Goal: Answer question/provide support: Answer question/provide support

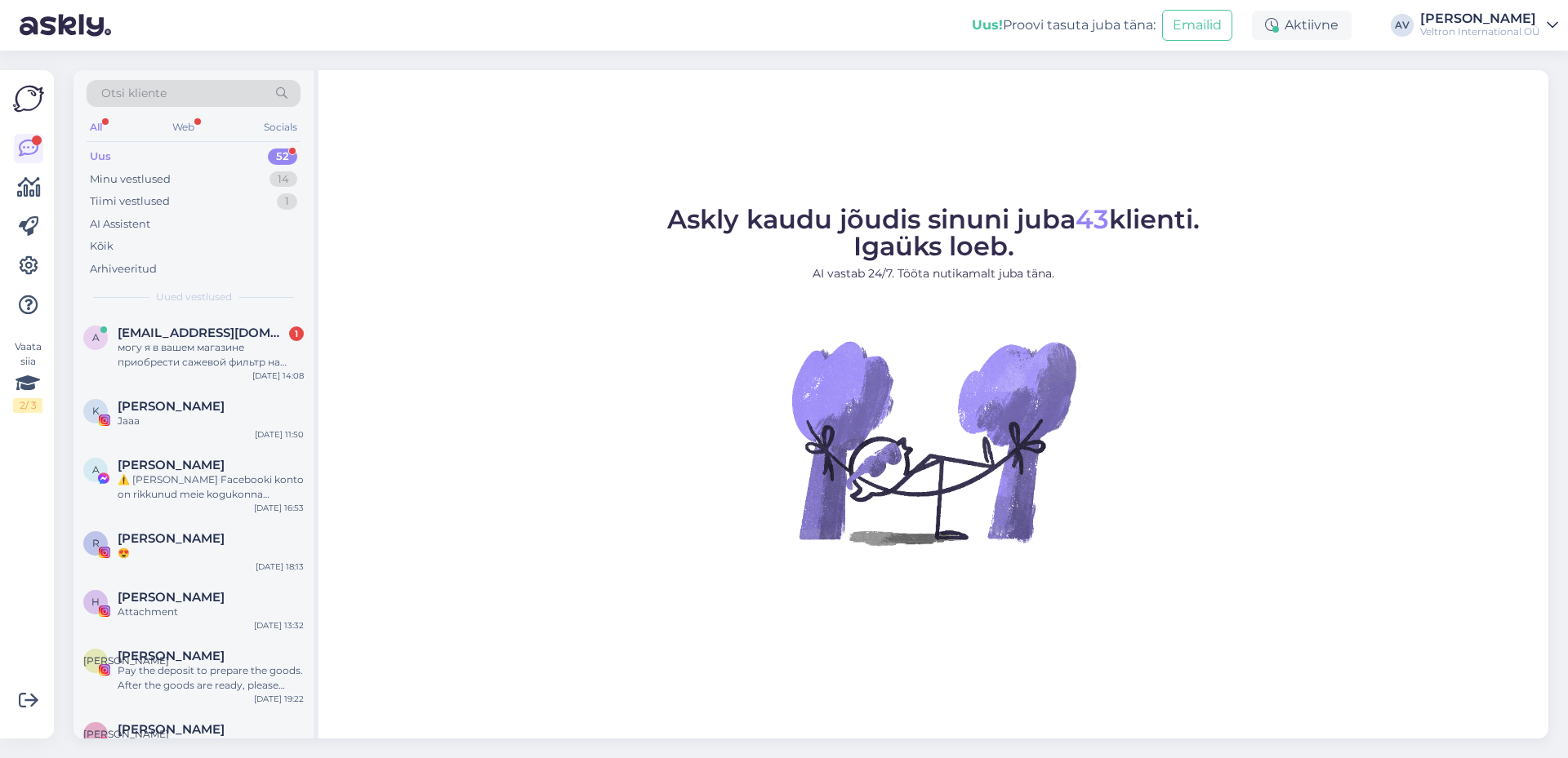
click at [145, 340] on span "[EMAIL_ADDRESS][DOMAIN_NAME]" at bounding box center [202, 333] width 170 height 15
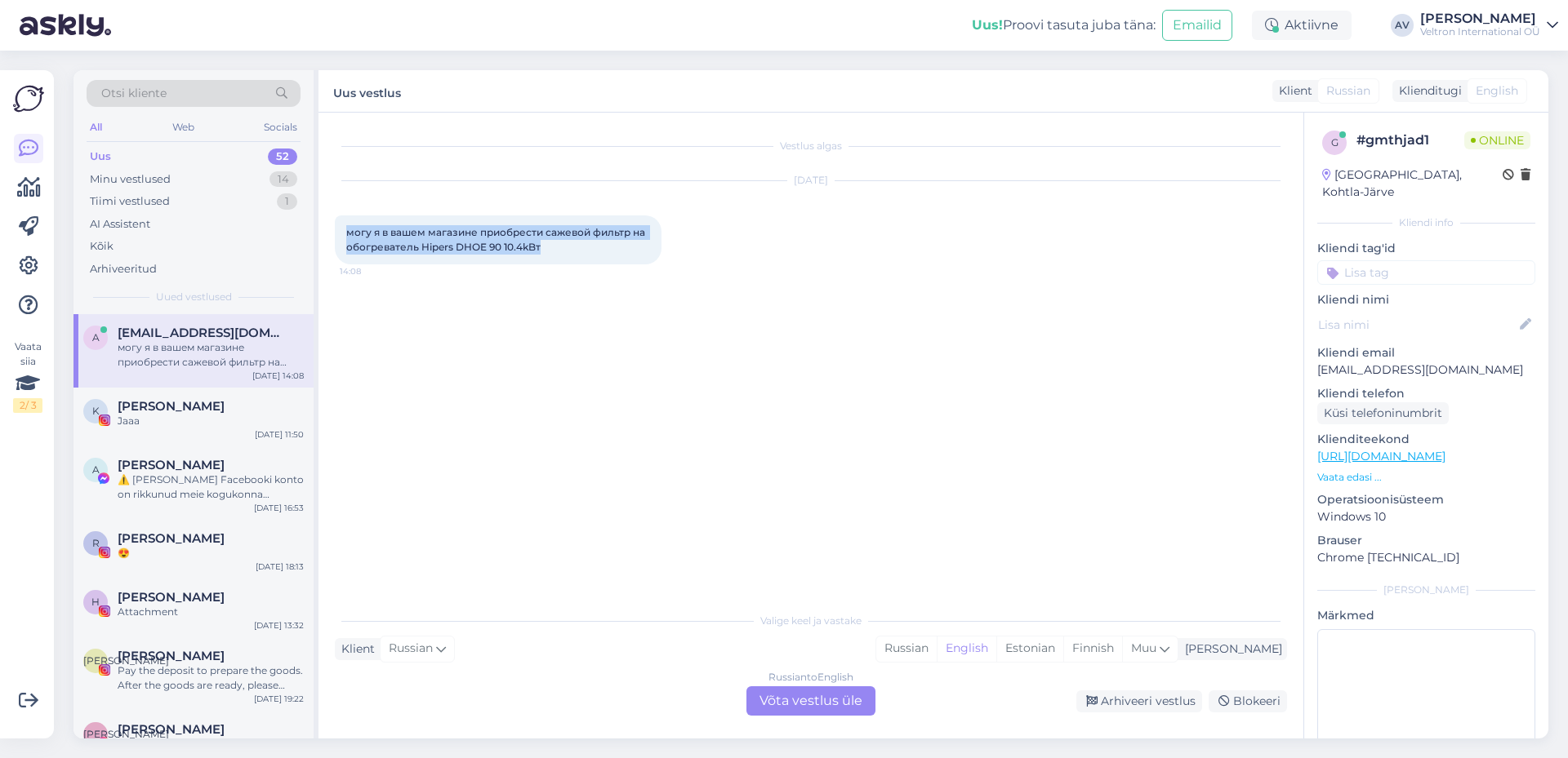
drag, startPoint x: 543, startPoint y: 247, endPoint x: 320, endPoint y: 228, distance: 223.8
click at [320, 228] on div "Vestlus algas [DATE] могу я в вашем магазине приобрести сажевой фильтр на обогр…" at bounding box center [811, 426] width 985 height 626
copy span "могу я в вашем магазине приобрести сажевой фильтр на обогреватель Hipers DHOE 9…"
click at [792, 709] on div "Russian to English Võta vestlus üle" at bounding box center [811, 701] width 129 height 29
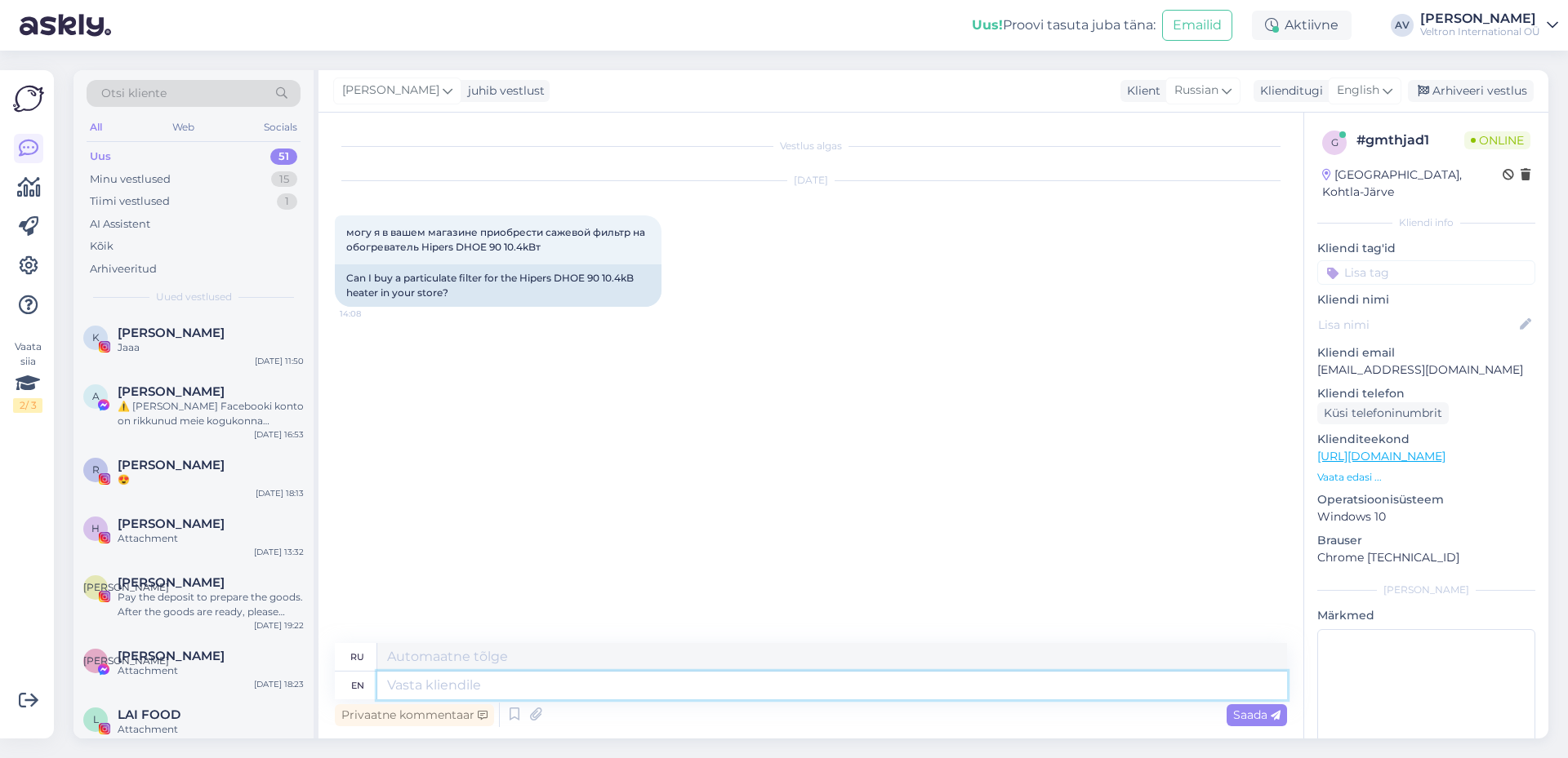
click at [452, 691] on textarea at bounding box center [832, 685] width 910 height 27
paste textarea "Пожалуйста, пришлите фото запасной части или возьмите её с собой."
type textarea "Пожалуйста, пришлите фото запасной части или возьмите её с собой."
type textarea "Пожалуйста, пришлите фото запасной части или возьмите ее с собой."
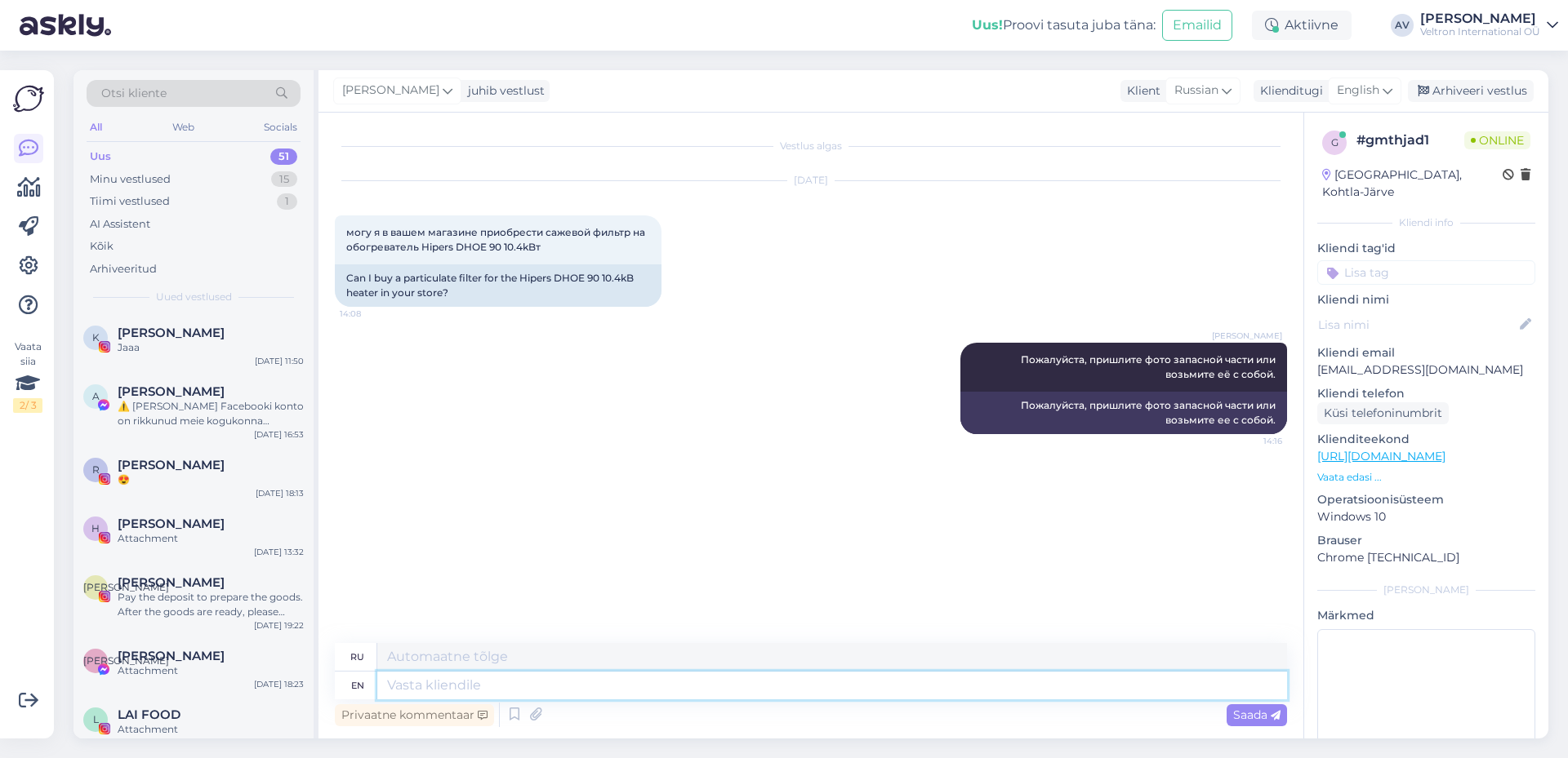
paste textarea "Завтра, в пятницу, мы закрыты."
click at [503, 689] on textarea at bounding box center [832, 685] width 910 height 27
type textarea "Завтра, в пятницу, мы закрыты."
type textarea "Завтра, в пятницу, мы закроемся."
type textarea "Завтра, в пятницу, мы закрыты."
